Goal: Browse casually: Explore the website without a specific task or goal

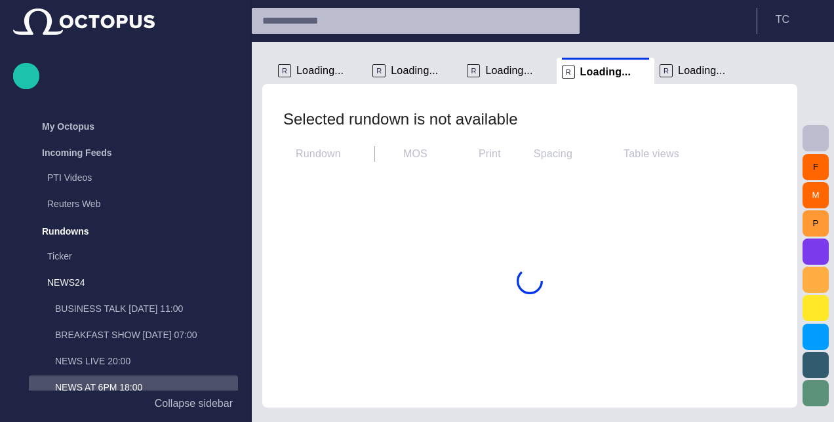
scroll to position [105, 0]
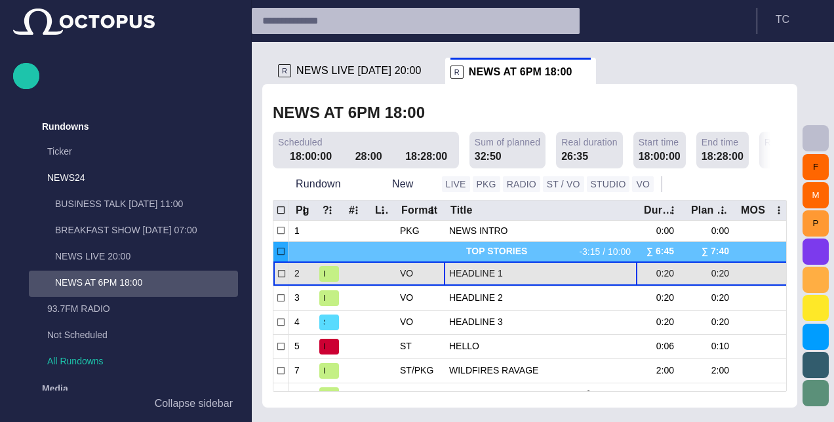
click at [471, 282] on div "HEADLINE 1" at bounding box center [540, 274] width 183 height 24
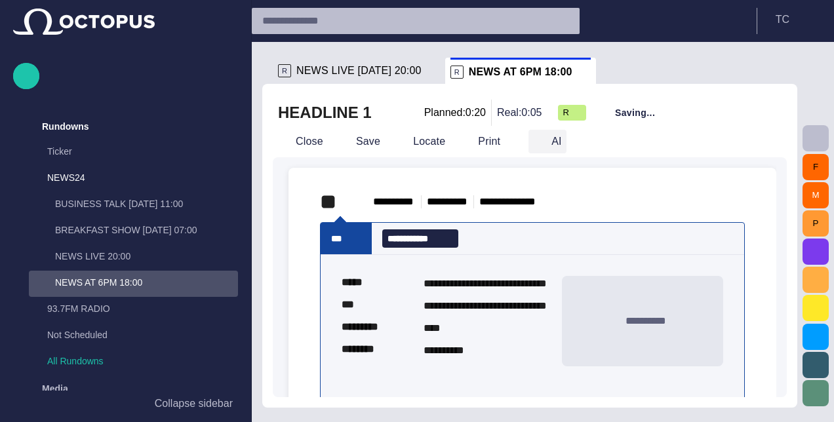
click at [543, 146] on button "AI" at bounding box center [547, 142] width 38 height 24
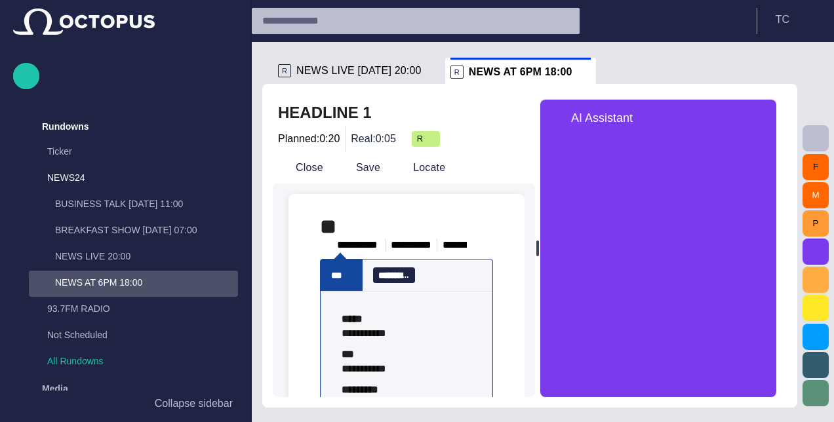
drag, startPoint x: 629, startPoint y: 247, endPoint x: 602, endPoint y: 246, distance: 26.9
click at [602, 246] on div "**********" at bounding box center [530, 249] width 514 height 298
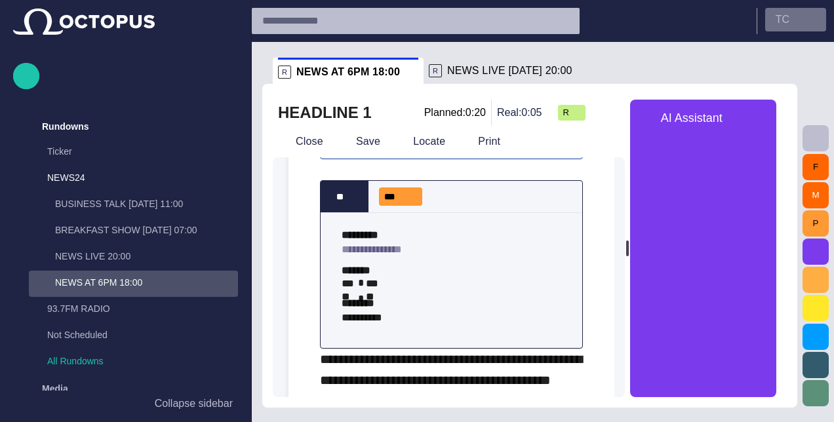
click at [822, 8] on button "T C" at bounding box center [795, 20] width 61 height 24
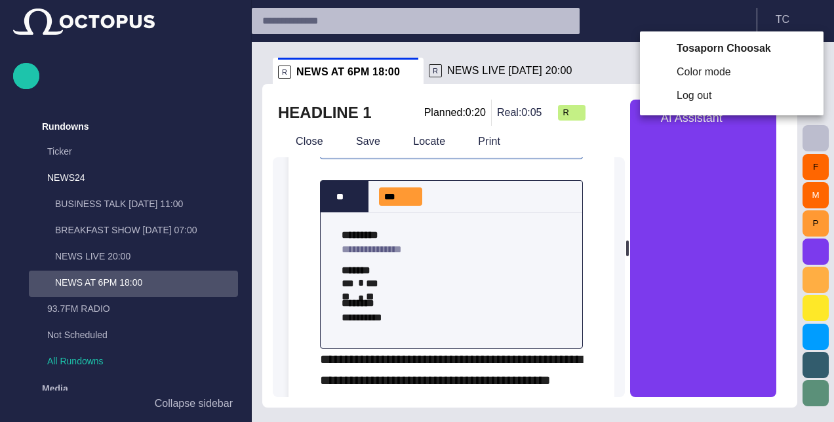
click at [819, 10] on div at bounding box center [417, 211] width 834 height 422
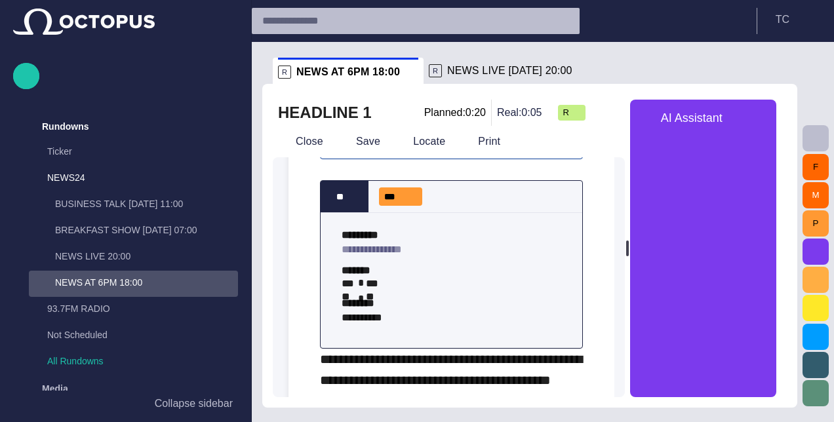
click at [819, 10] on button "T C" at bounding box center [795, 20] width 61 height 24
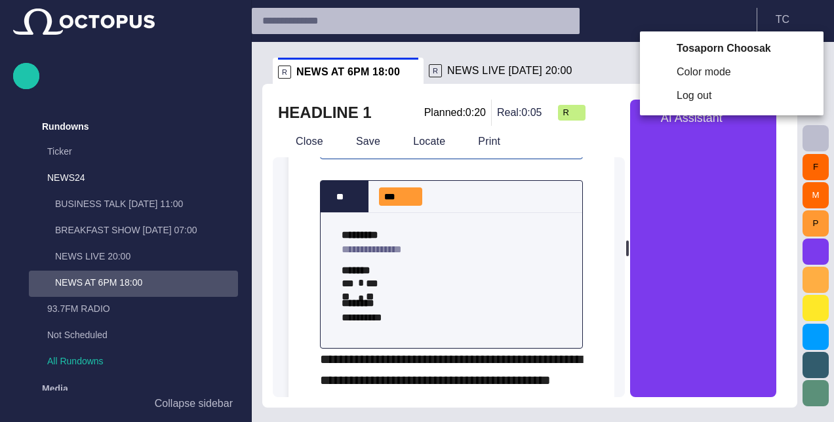
click at [819, 10] on div at bounding box center [417, 211] width 834 height 422
click at [819, 10] on div "Tosaporn Choosak Color mode Log out" at bounding box center [417, 211] width 834 height 422
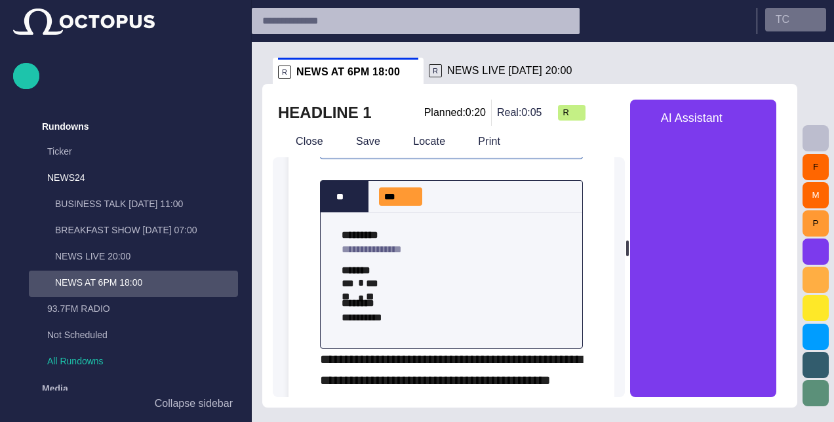
click at [821, 12] on button "T C" at bounding box center [795, 20] width 61 height 24
click at [821, 12] on div "Tosaporn Choosak Color mode Log out" at bounding box center [417, 211] width 834 height 422
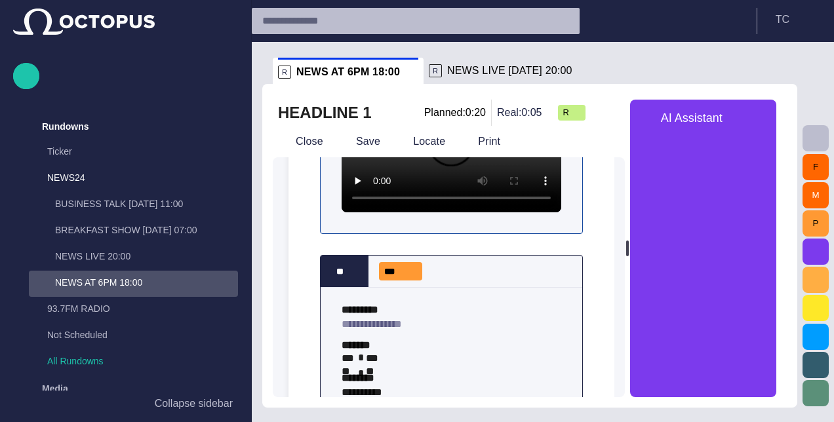
scroll to position [455, 0]
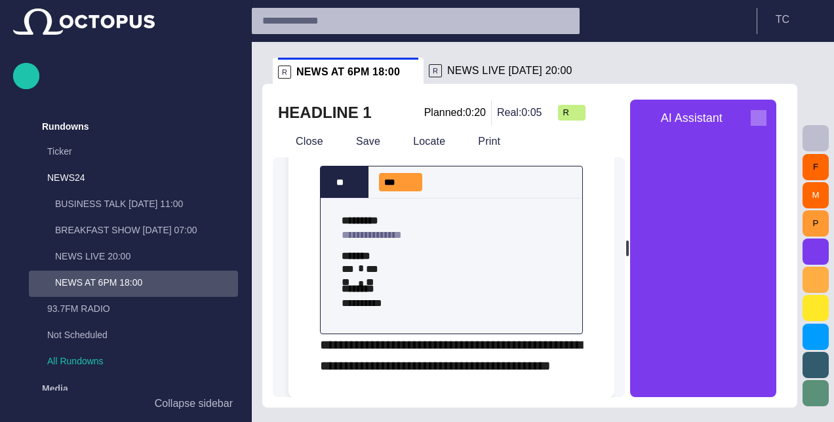
click at [280, 113] on span "button" at bounding box center [758, 118] width 16 height 16
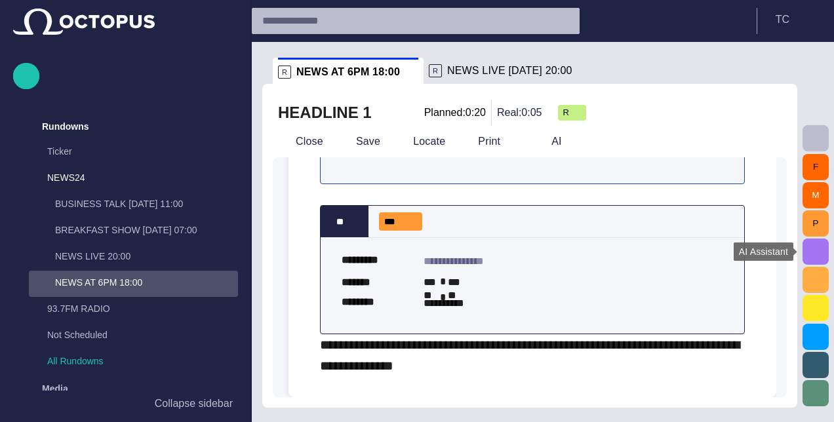
click at [280, 250] on span "button" at bounding box center [815, 252] width 16 height 16
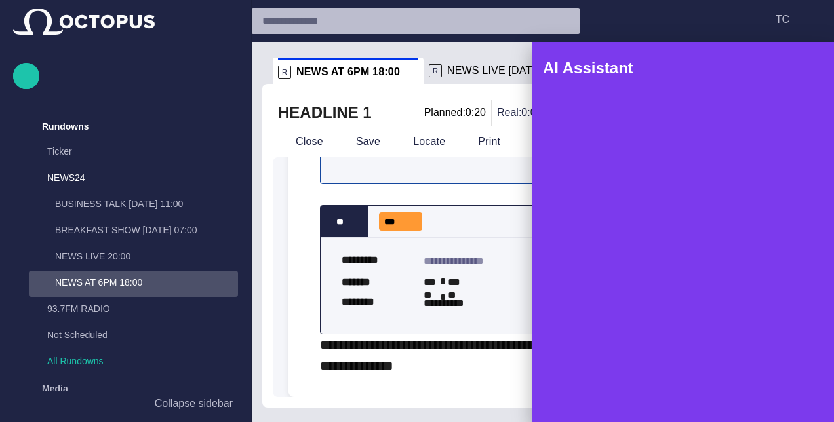
click at [280, 75] on span "button" at bounding box center [804, 68] width 16 height 16
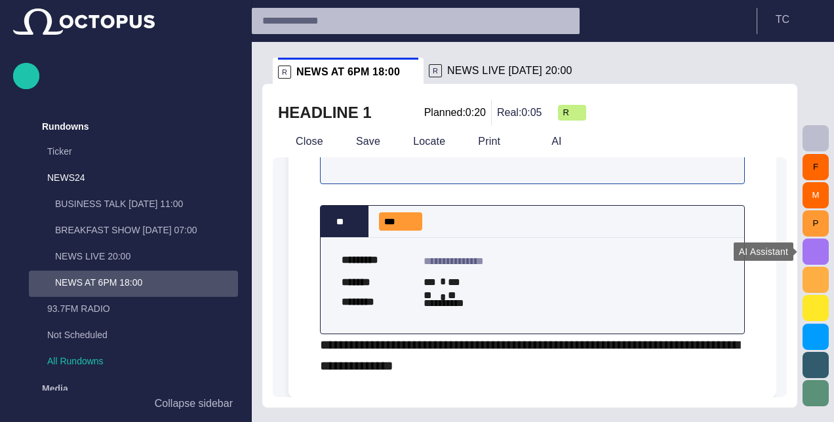
click at [280, 248] on span "button" at bounding box center [815, 252] width 16 height 16
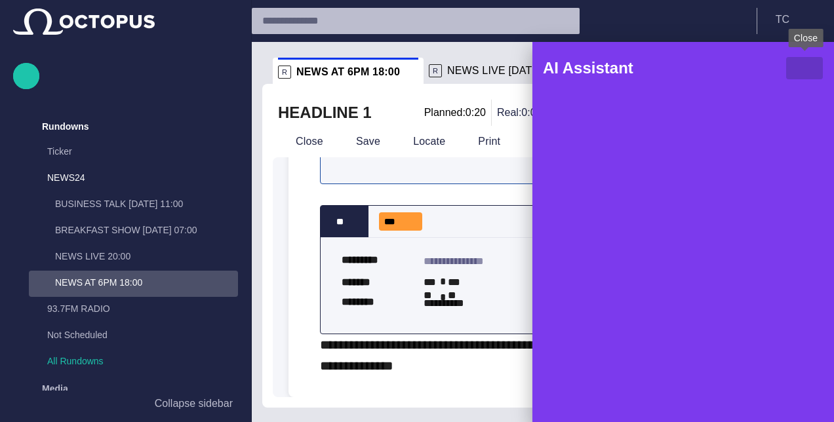
click at [280, 70] on span "button" at bounding box center [804, 68] width 16 height 16
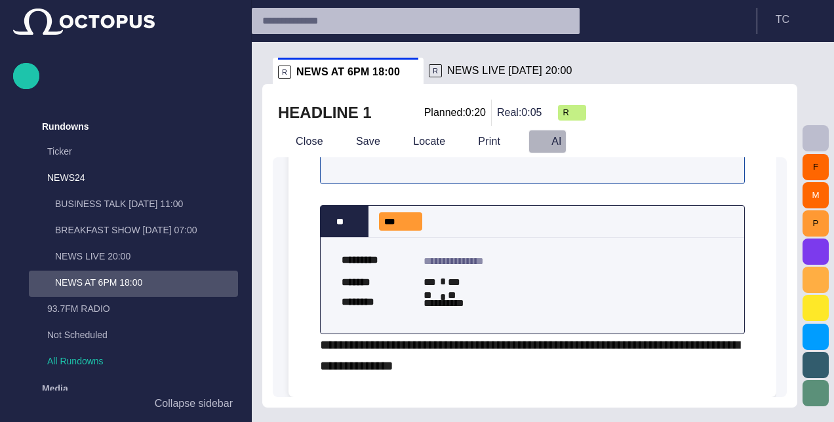
click at [280, 147] on span "button" at bounding box center [539, 141] width 13 height 13
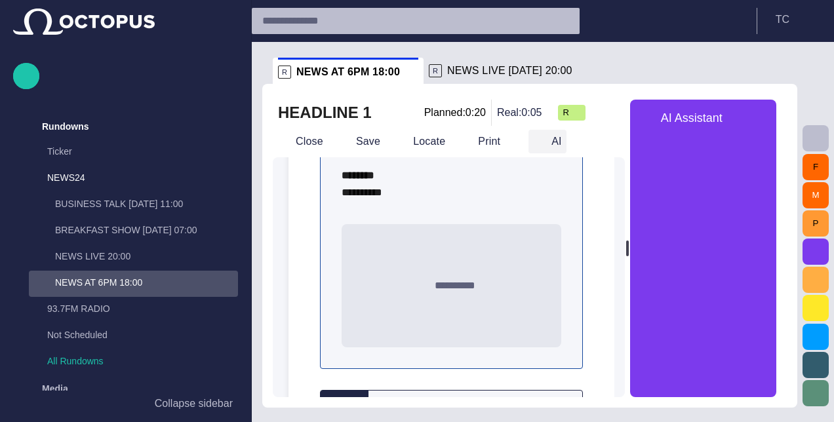
scroll to position [455, 0]
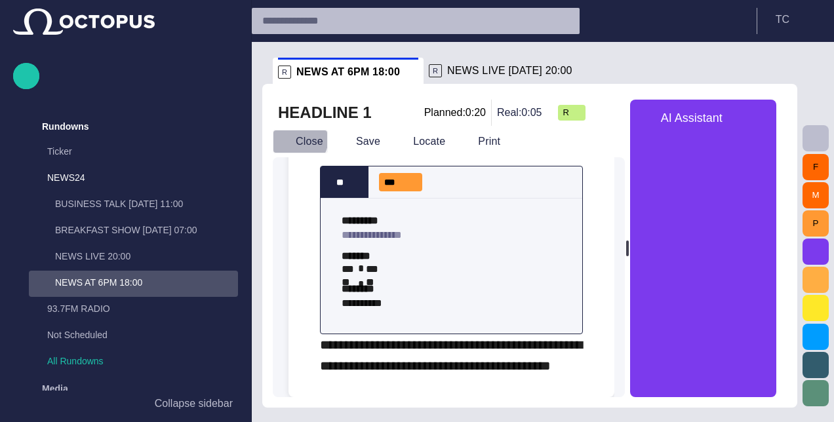
click at [280, 138] on button "Close" at bounding box center [300, 142] width 55 height 24
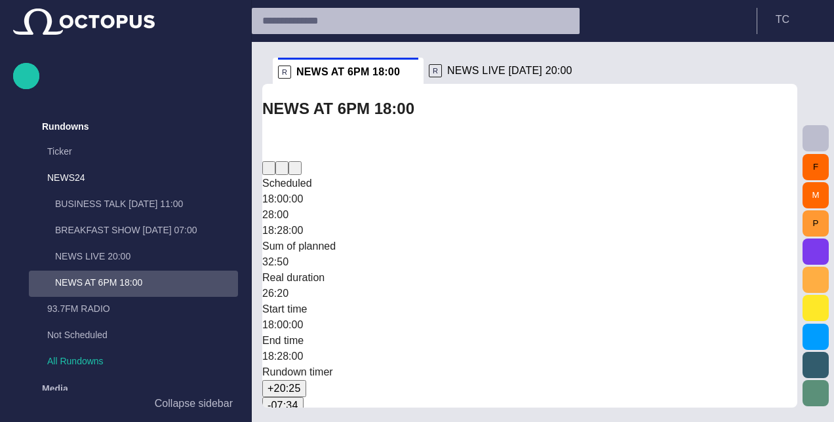
scroll to position [0, 0]
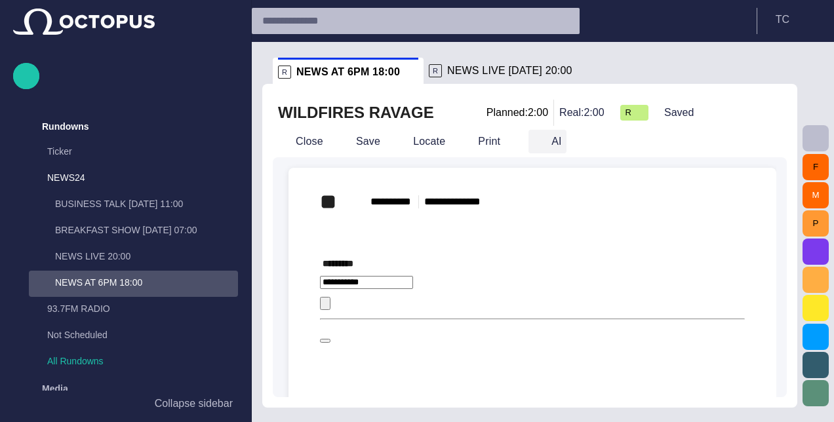
click at [280, 142] on button "AI" at bounding box center [547, 142] width 38 height 24
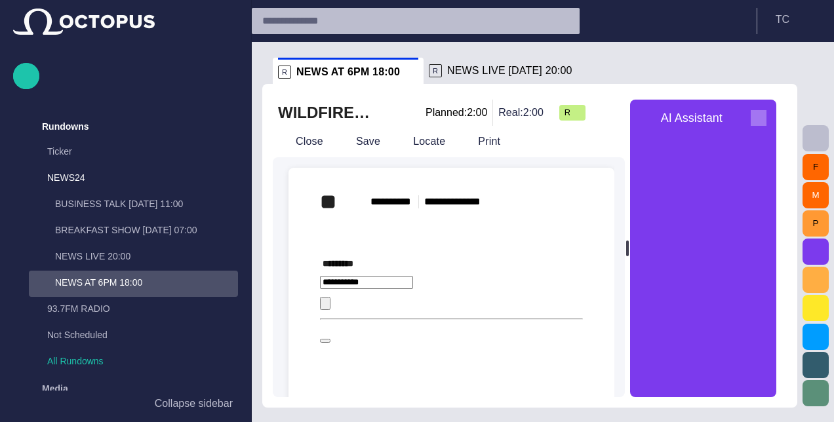
click at [280, 115] on span "button" at bounding box center [758, 118] width 16 height 16
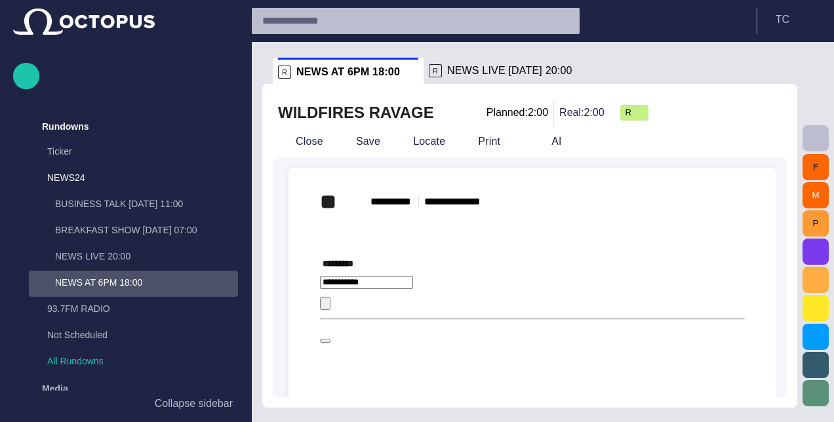
click at [280, 119] on div "WILDFIRES RAVAGE Planned: 2:00 Real: 2:00 R" at bounding box center [529, 113] width 503 height 26
